Goal: Contribute content: Contribute content

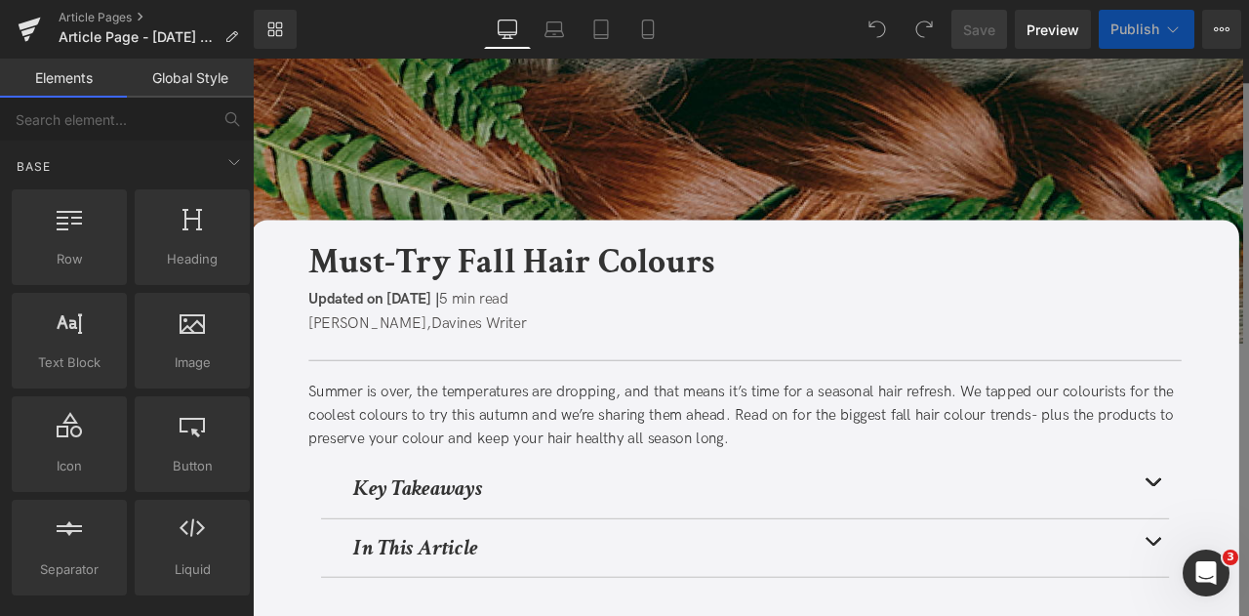
scroll to position [336, 0]
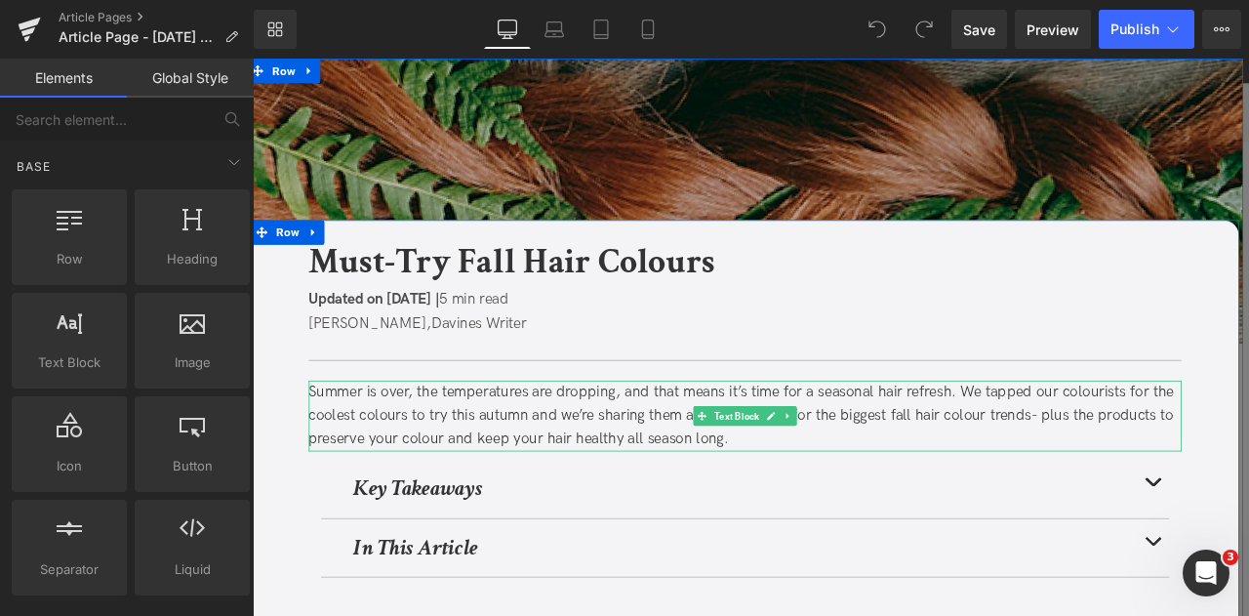
click at [1099, 491] on div "Summer is over, the temperatures are dropping, and that means it’s time for a s…" at bounding box center [836, 482] width 1035 height 84
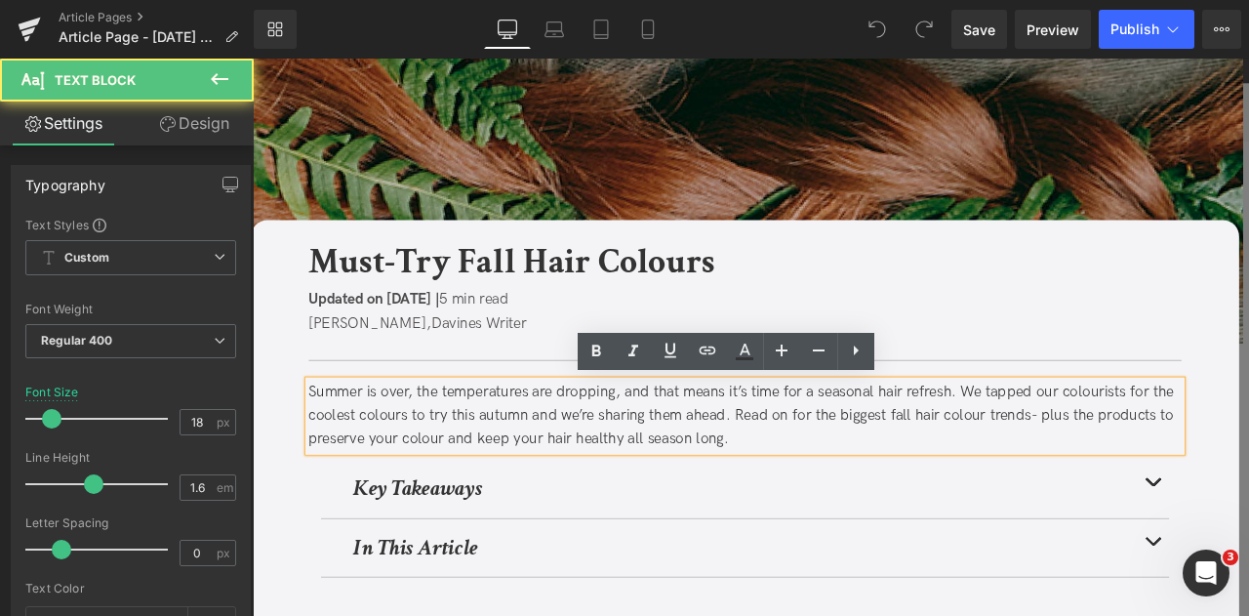
click at [1155, 479] on div "Summer is over, the temperatures are dropping, and that means it’s time for a s…" at bounding box center [836, 482] width 1035 height 84
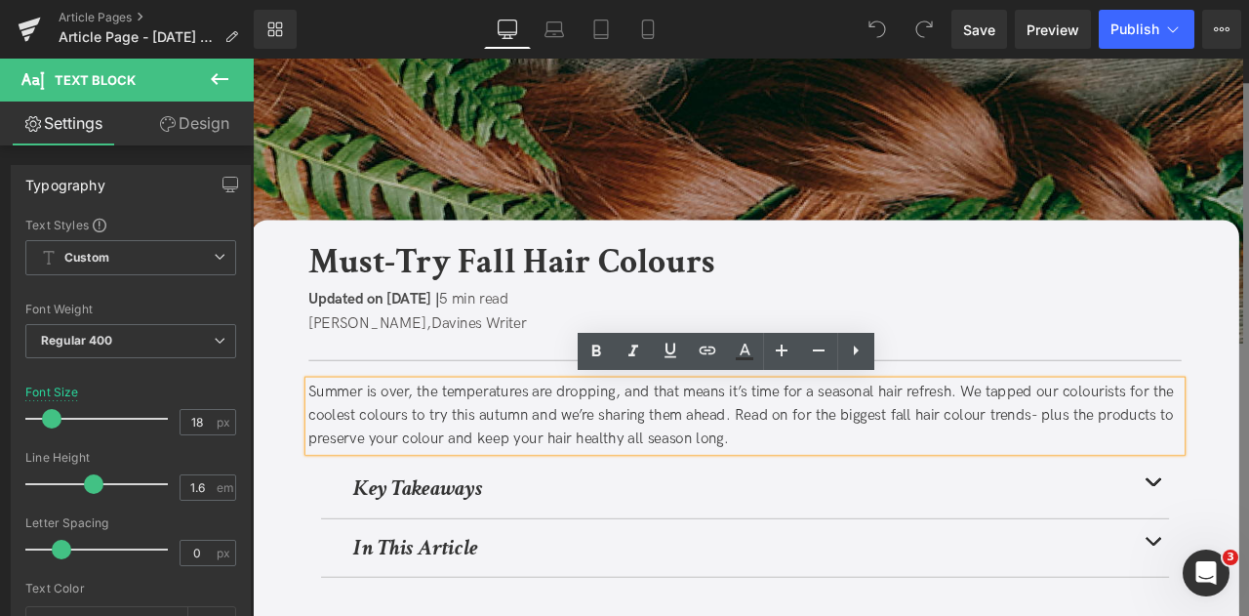
click at [1175, 480] on div "Summer is over, the temperatures are dropping, and that means it’s time for a s…" at bounding box center [836, 482] width 1035 height 84
click at [1181, 491] on div "Summer is over, the temperatures are dropping, and that means it’s time for a s…" at bounding box center [836, 482] width 1035 height 84
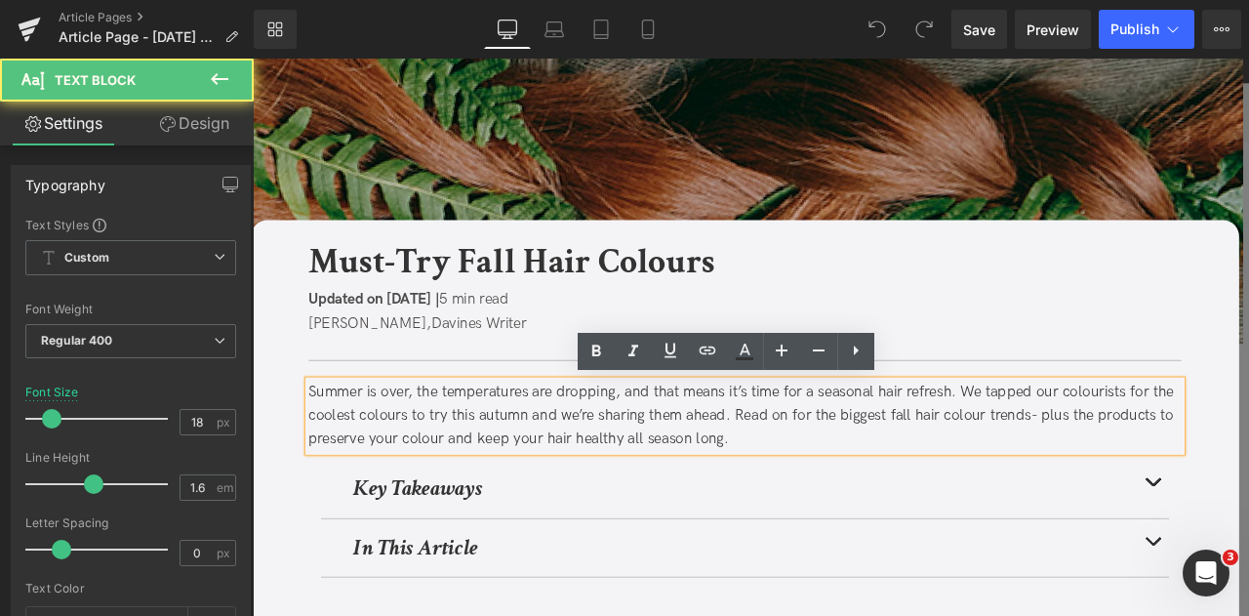
click at [1183, 475] on div "Summer is over, the temperatures are dropping, and that means it’s time for a s…" at bounding box center [836, 482] width 1035 height 84
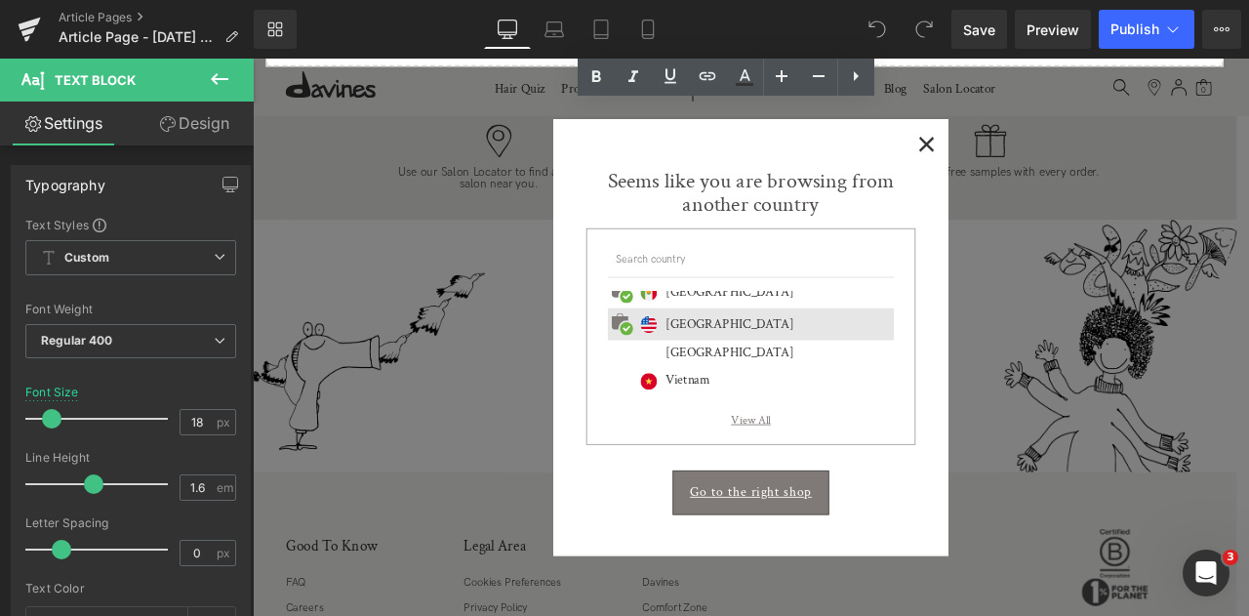
scroll to position [7423, 0]
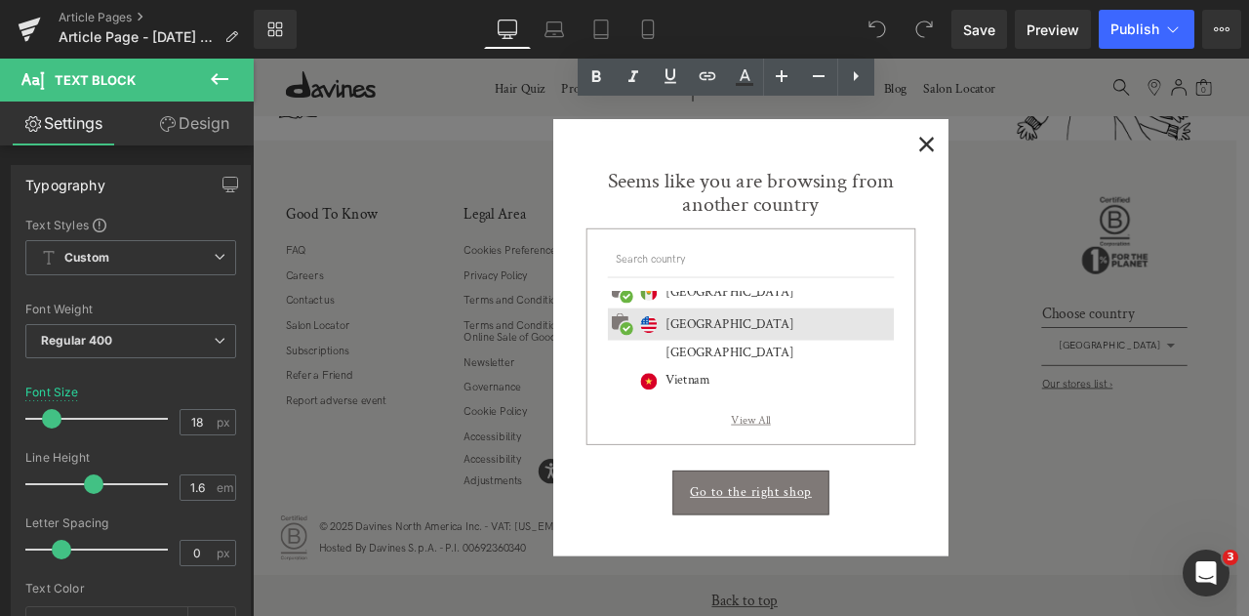
click at [1048, 158] on span "×" at bounding box center [1051, 157] width 20 height 24
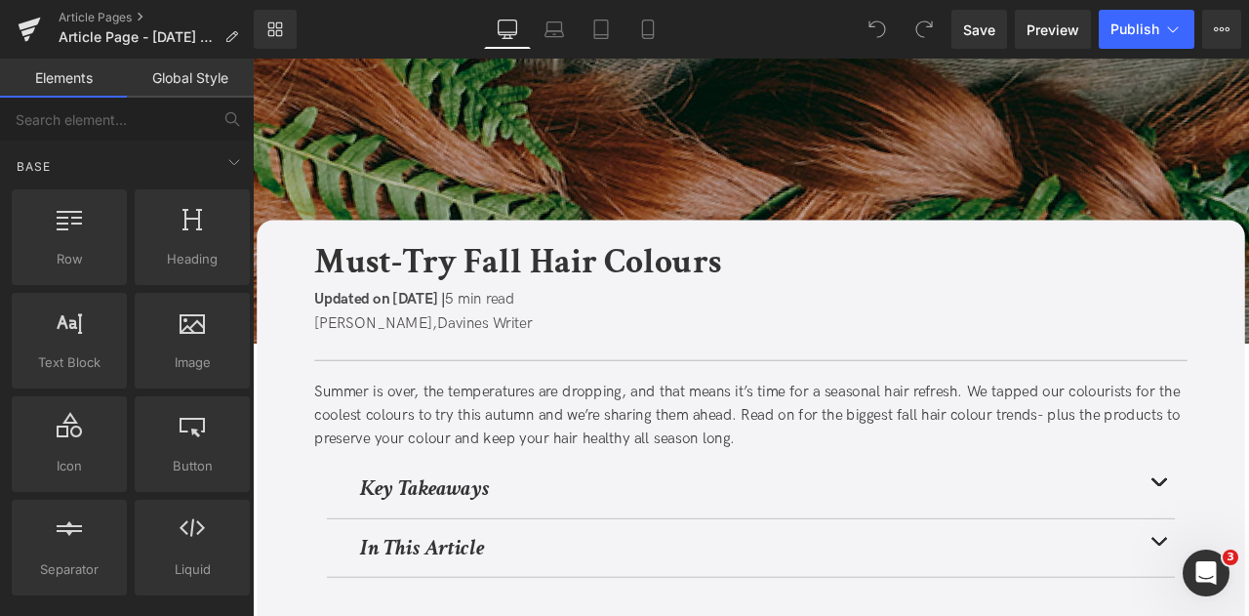
scroll to position [191, 0]
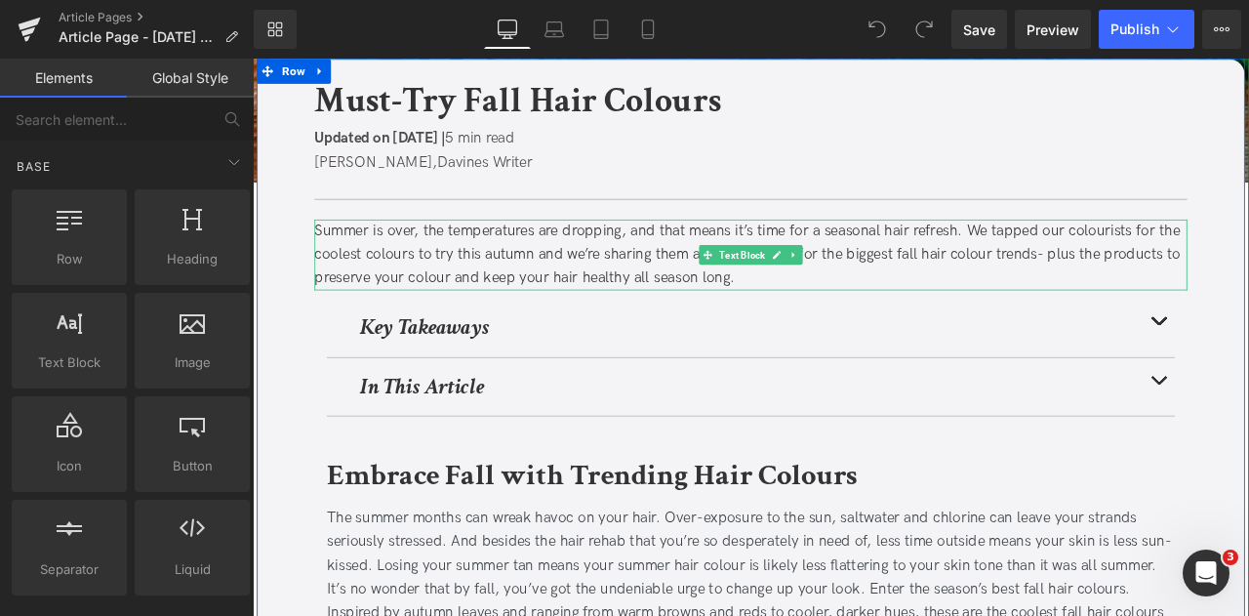
click at [1066, 292] on div "Summer is over, the temperatures are dropping, and that means it’s time for a s…" at bounding box center [843, 291] width 1035 height 84
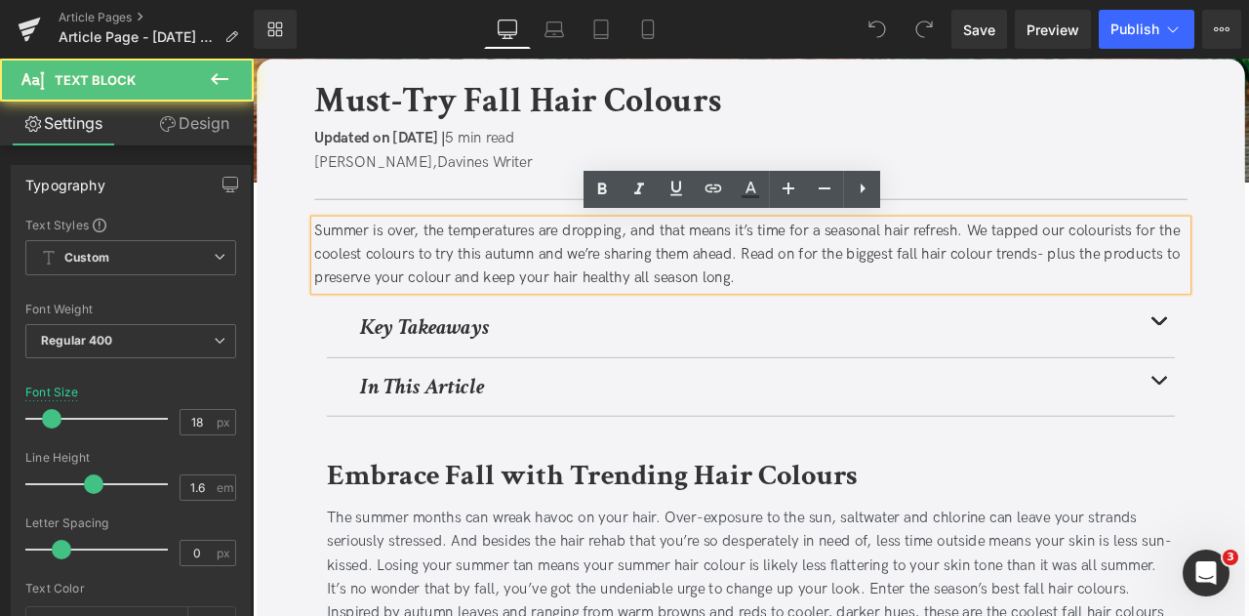
click at [1176, 291] on div "Summer is over, the temperatures are dropping, and that means it’s time for a s…" at bounding box center [843, 291] width 1035 height 84
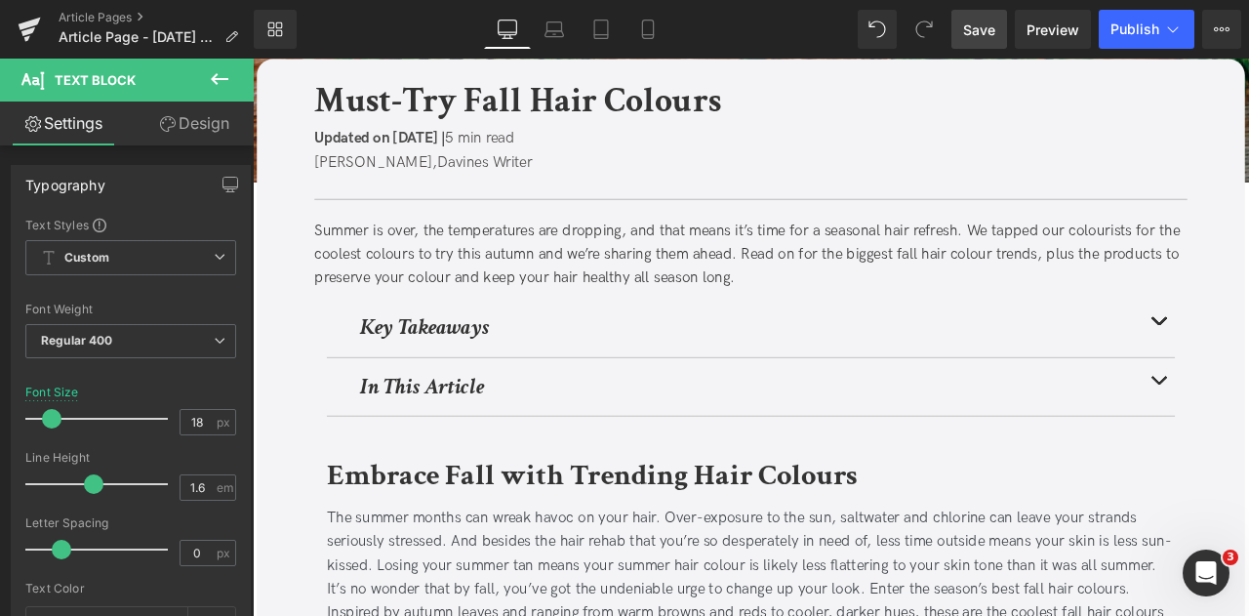
click at [995, 24] on span "Save" at bounding box center [979, 30] width 32 height 20
click at [481, 149] on span "Updated on [DATE] |" at bounding box center [403, 152] width 155 height 20
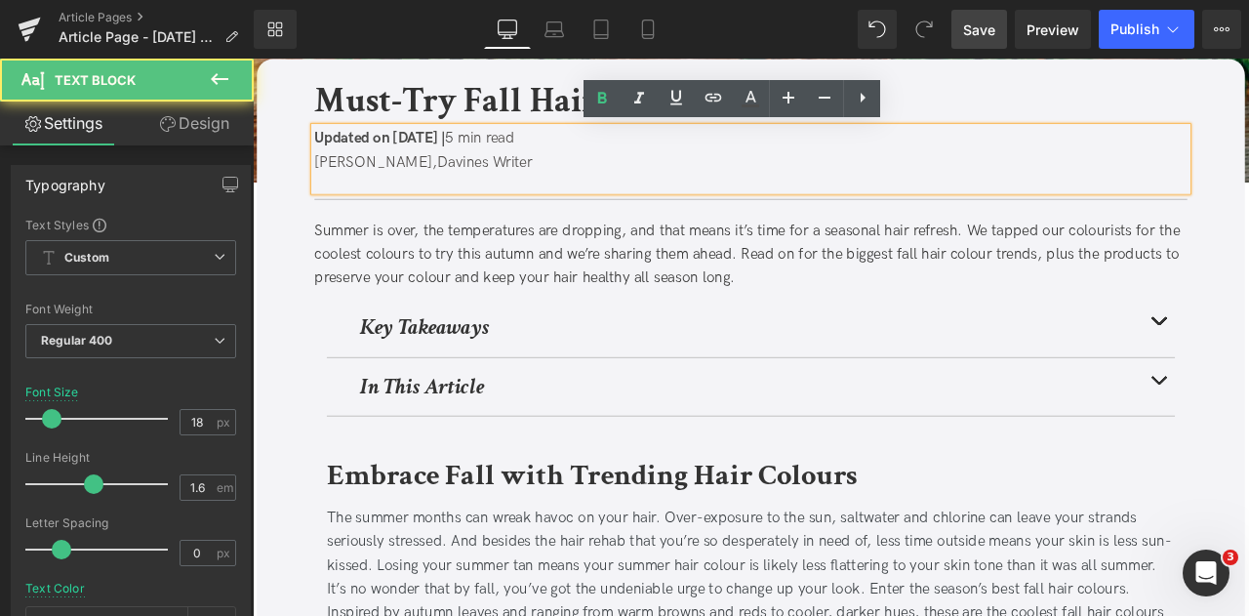
click at [481, 149] on span "Updated on [DATE] |" at bounding box center [403, 152] width 155 height 20
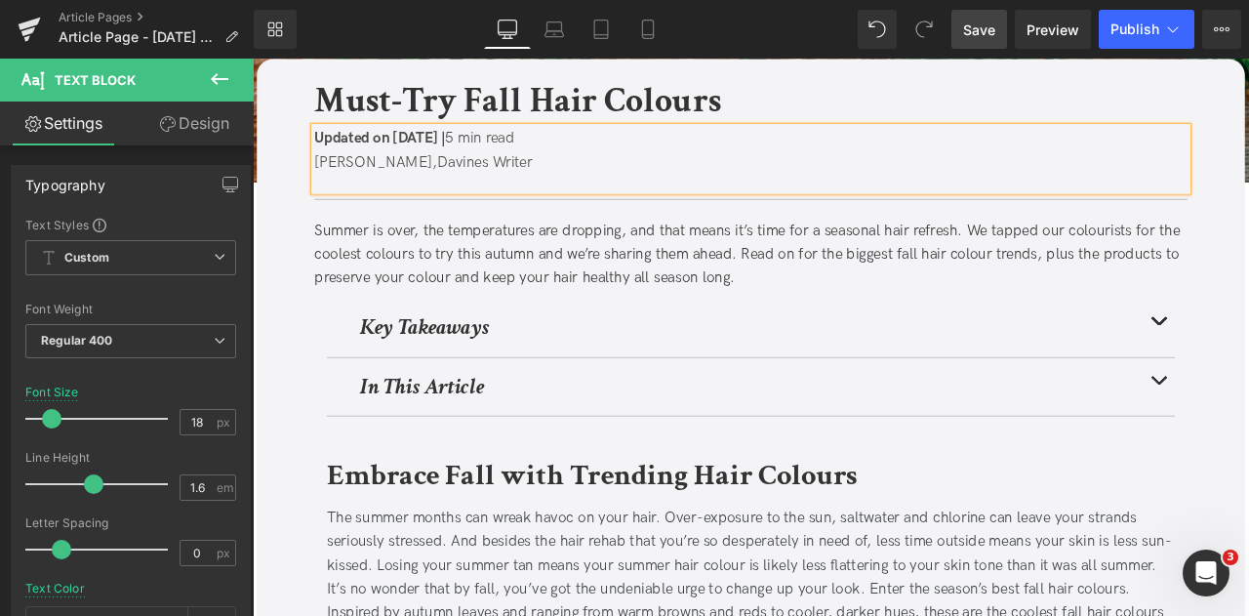
click at [981, 31] on span "Save" at bounding box center [979, 30] width 32 height 20
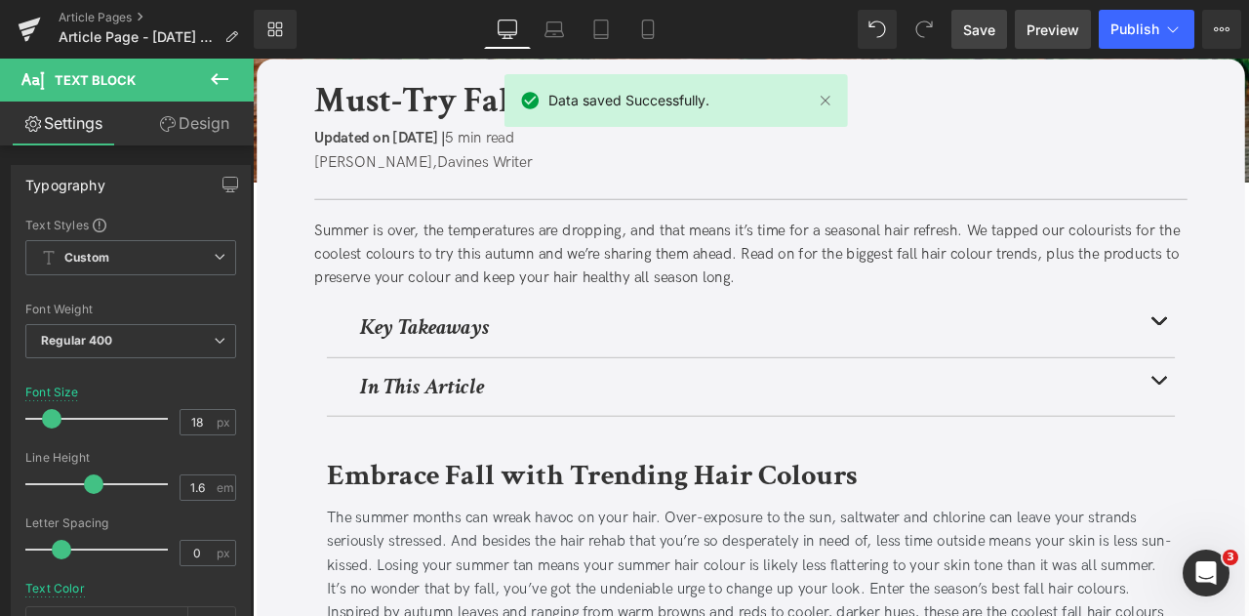
click at [1049, 24] on span "Preview" at bounding box center [1053, 30] width 53 height 20
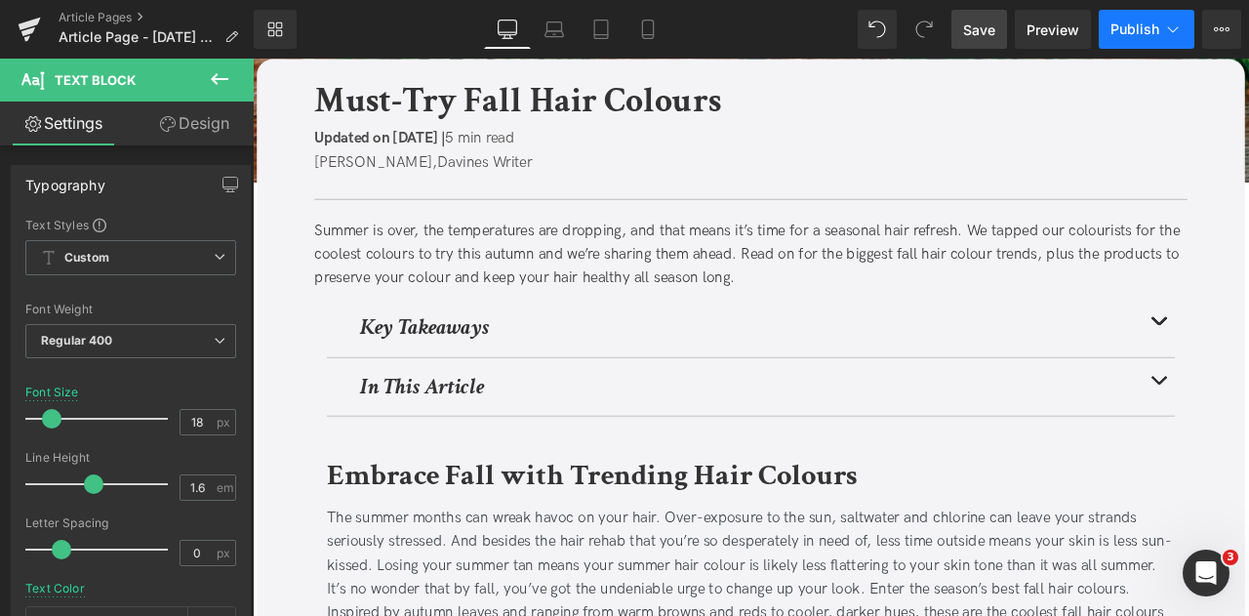
click at [1169, 41] on button "Publish" at bounding box center [1147, 29] width 96 height 39
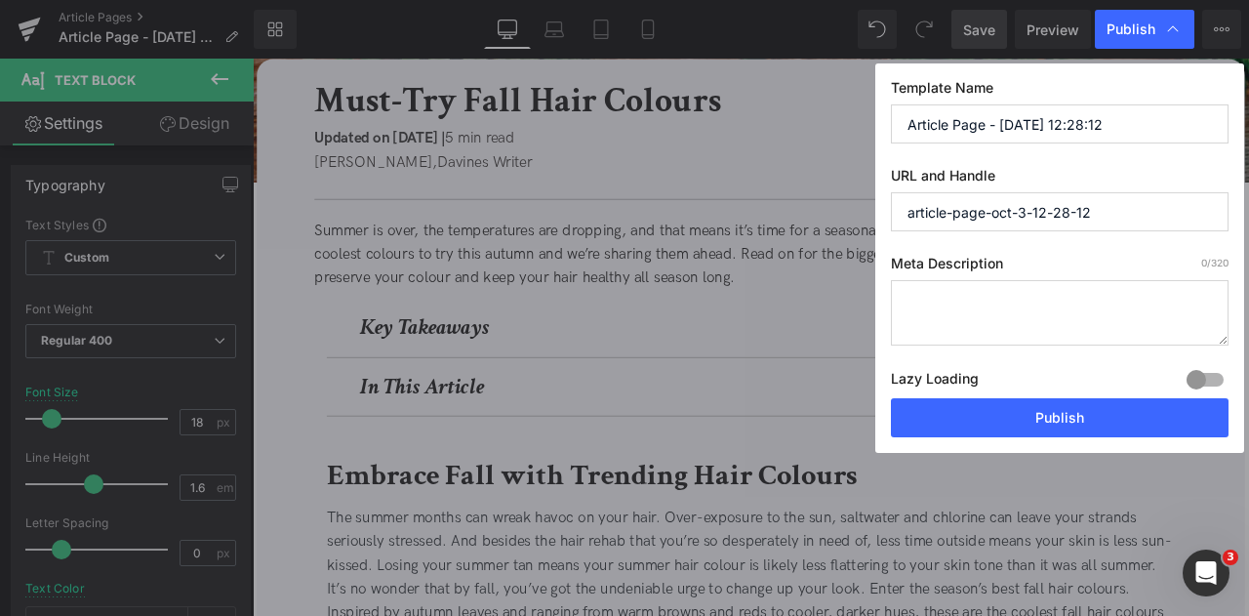
click at [1095, 218] on input "article-page-oct-3-12-28-12" at bounding box center [1060, 211] width 338 height 39
paste input "fall-hair-colors/"
type input "fall-hair-colors"
click at [972, 124] on input "Article Page - [DATE] 12:28:12" at bounding box center [1060, 123] width 338 height 39
paste input "Must-Try Fall Hair Colors"
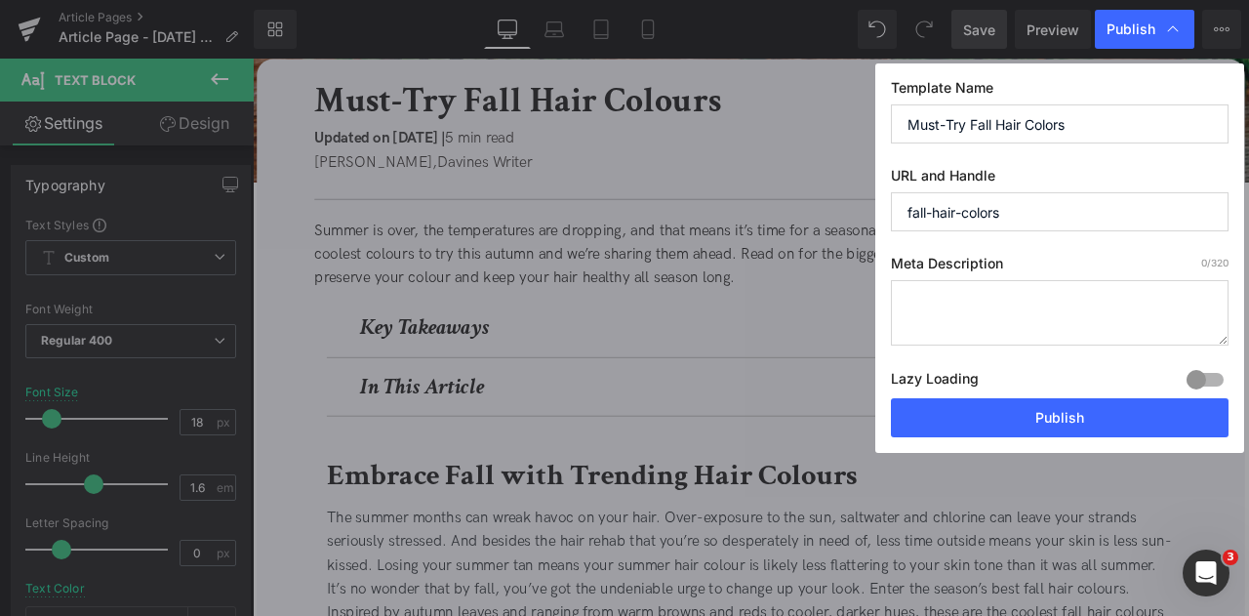
click at [1059, 125] on input "Must-Try Fall Hair Colors" at bounding box center [1060, 123] width 338 height 39
type input "Must-Try Fall Hair Colours"
click at [989, 212] on input "fall-hair-colors" at bounding box center [1060, 211] width 338 height 39
type input "fall-hair-colours"
click at [968, 309] on textarea at bounding box center [1060, 312] width 338 height 65
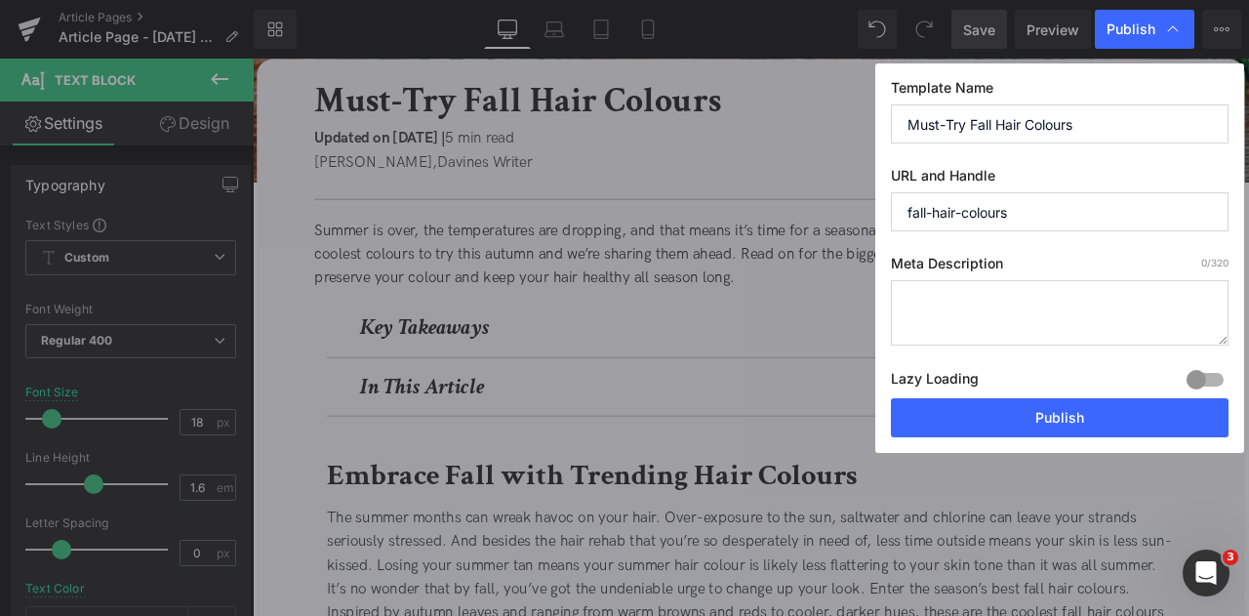
paste textarea "Embrace autumn with fresh fall hair colors. Discover trending shades, styling i…"
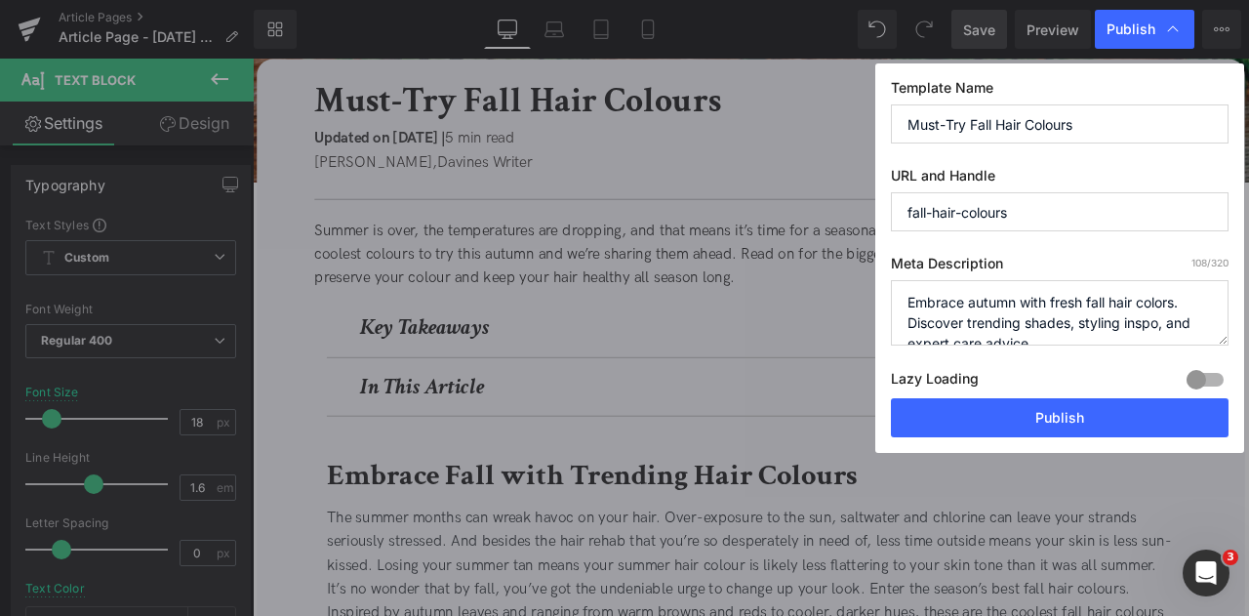
scroll to position [6, 0]
click at [1163, 300] on textarea "Embrace autumn with fresh fall hair colors. Discover trending shades, styling i…" at bounding box center [1060, 312] width 338 height 65
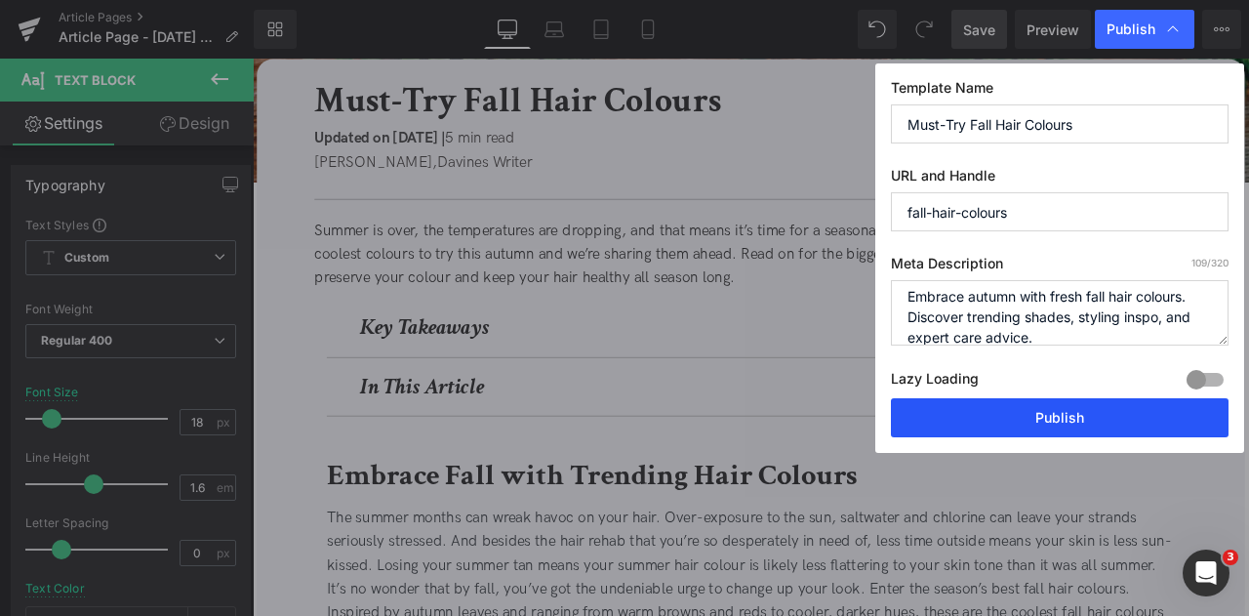
type textarea "Embrace autumn with fresh fall hair colours. Discover trending shades, styling …"
click at [1087, 412] on button "Publish" at bounding box center [1060, 417] width 338 height 39
